Goal: Information Seeking & Learning: Learn about a topic

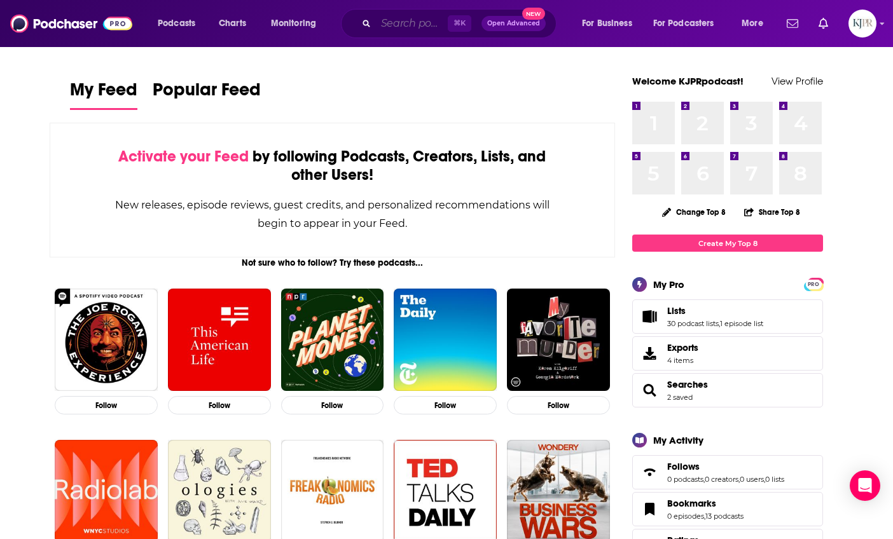
click at [379, 29] on input "Search podcasts, credits, & more..." at bounding box center [412, 23] width 72 height 20
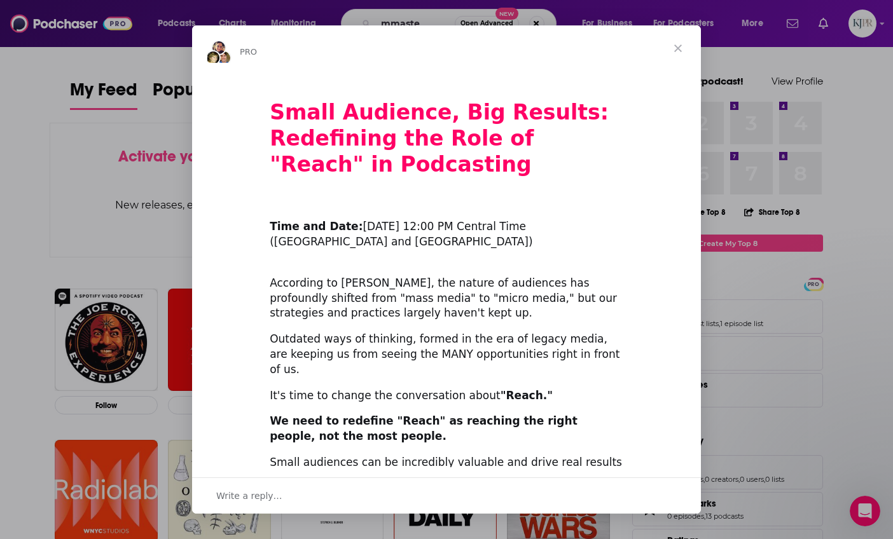
click at [682, 48] on span "Close" at bounding box center [678, 48] width 46 height 46
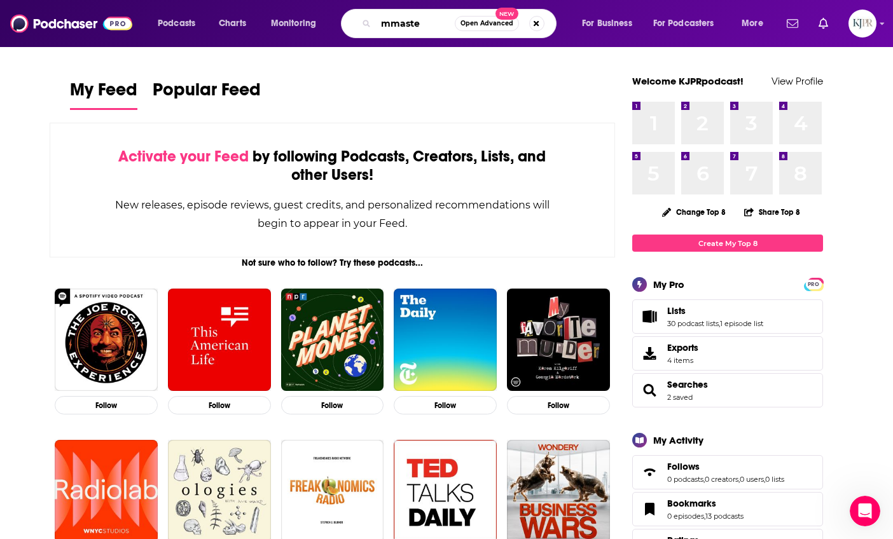
click at [419, 17] on input "mmaste" at bounding box center [415, 23] width 79 height 20
click at [420, 19] on input "mmaste" at bounding box center [415, 23] width 79 height 20
type input "masters of wellness"
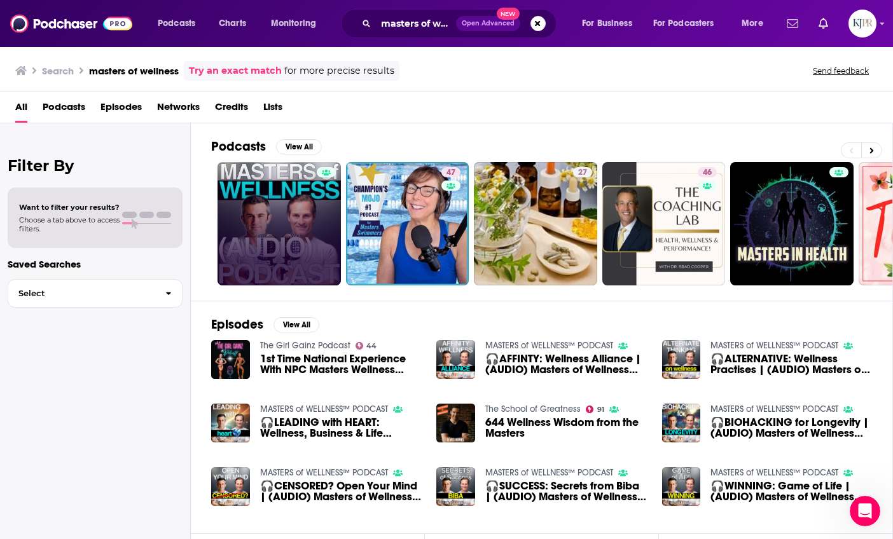
click at [282, 220] on link at bounding box center [278, 223] width 123 height 123
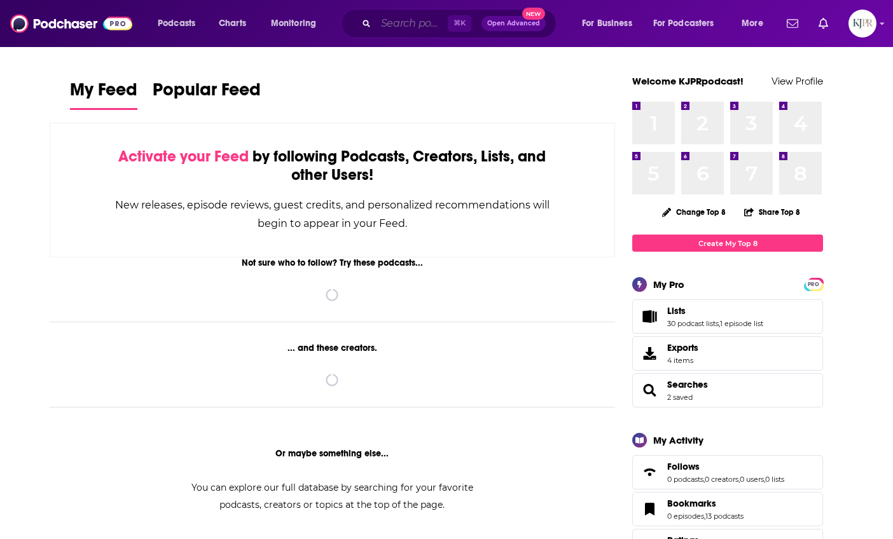
click at [389, 27] on input "Search podcasts, credits, & more..." at bounding box center [412, 23] width 72 height 20
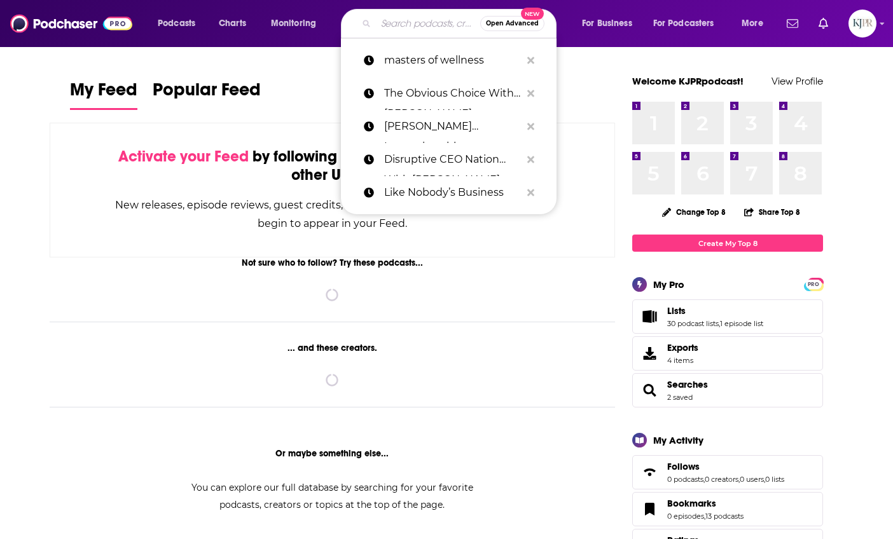
paste input "This Healthy Life"
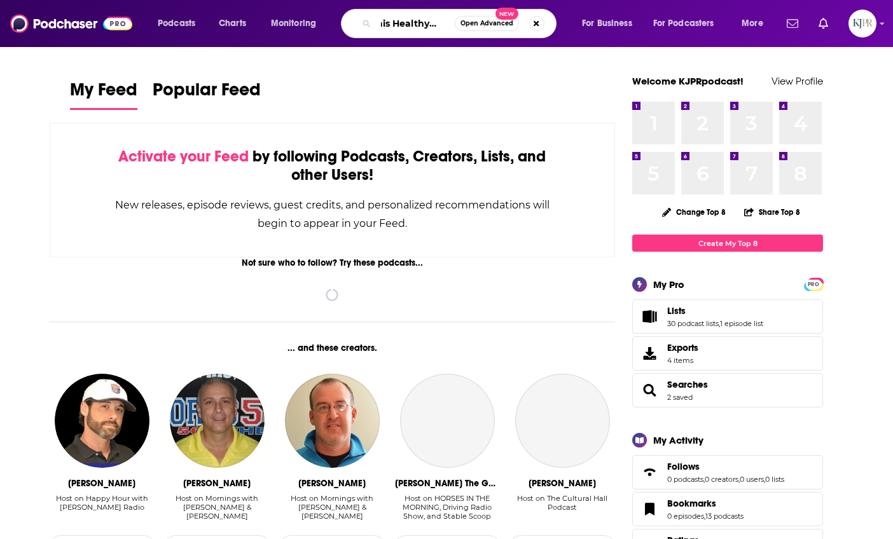
type input "This Healthy Life"
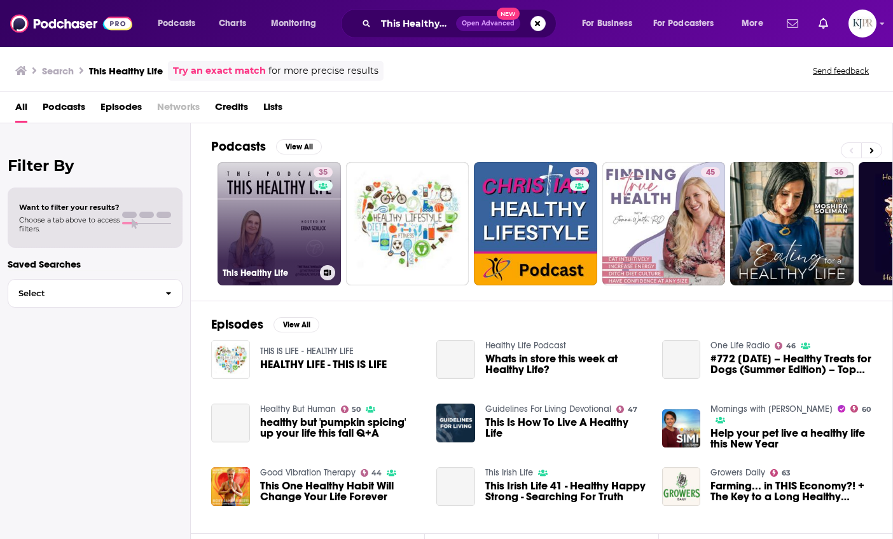
click at [293, 222] on link "35 This Healthy Life" at bounding box center [278, 223] width 123 height 123
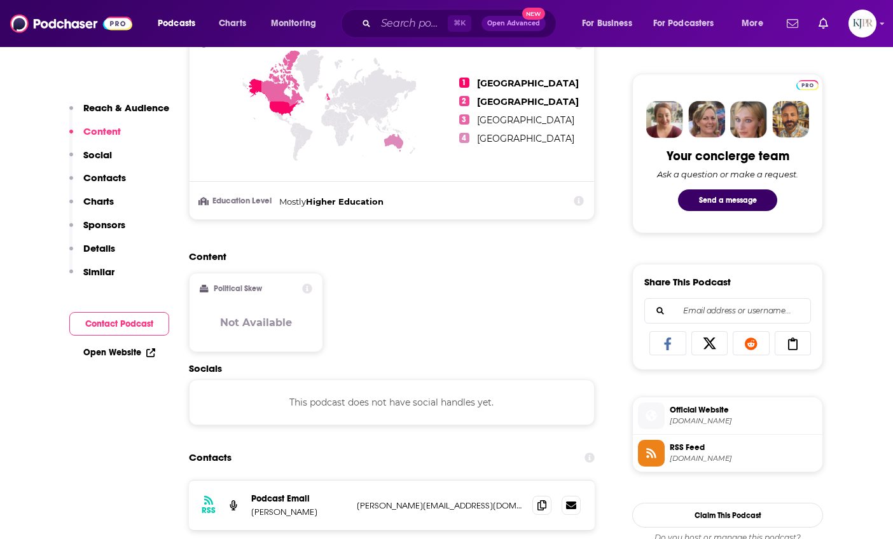
scroll to position [731, 0]
